Goal: Transaction & Acquisition: Purchase product/service

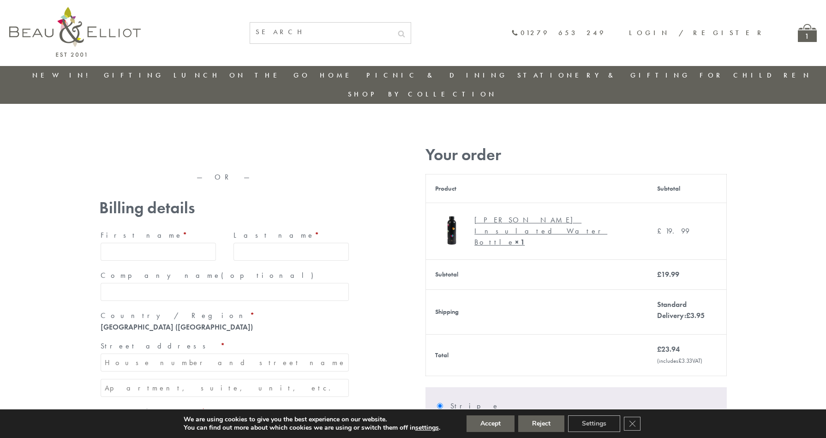
type input "maria33@yahoo.com"
type input "Maria"
type input "Williams"
type input "23, Scottsdale, Happytown"
type input "London"
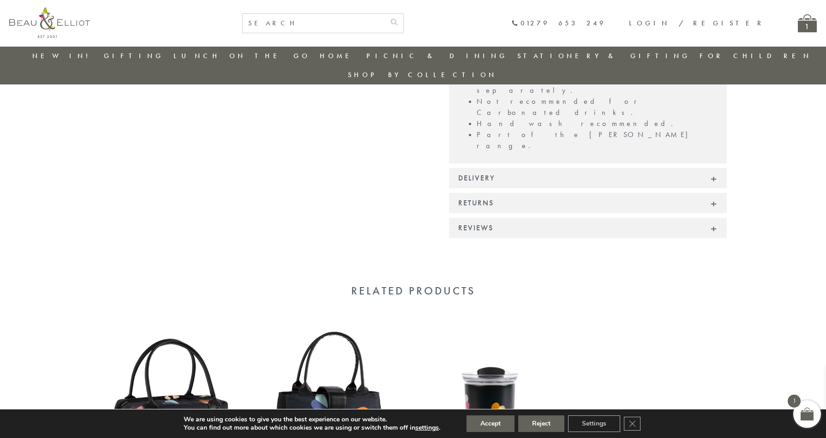
scroll to position [637, 0]
